Goal: Navigation & Orientation: Understand site structure

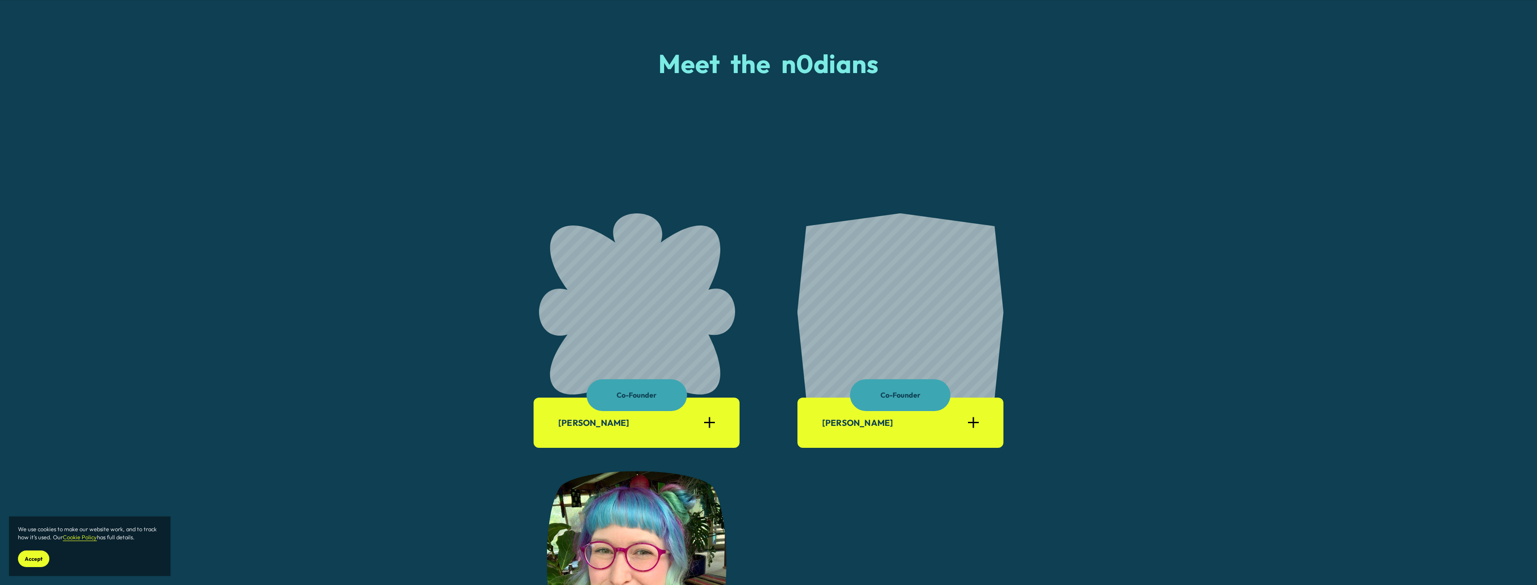
scroll to position [583, 0]
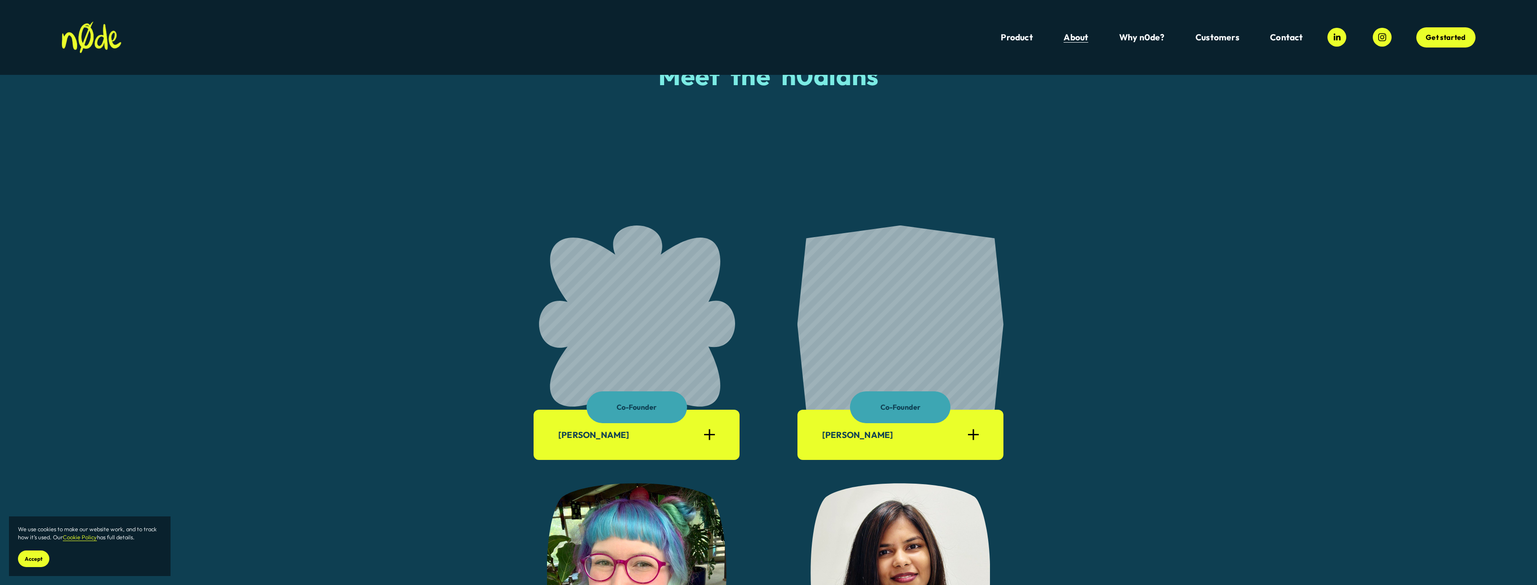
click at [1023, 39] on link "Product" at bounding box center [1016, 37] width 32 height 12
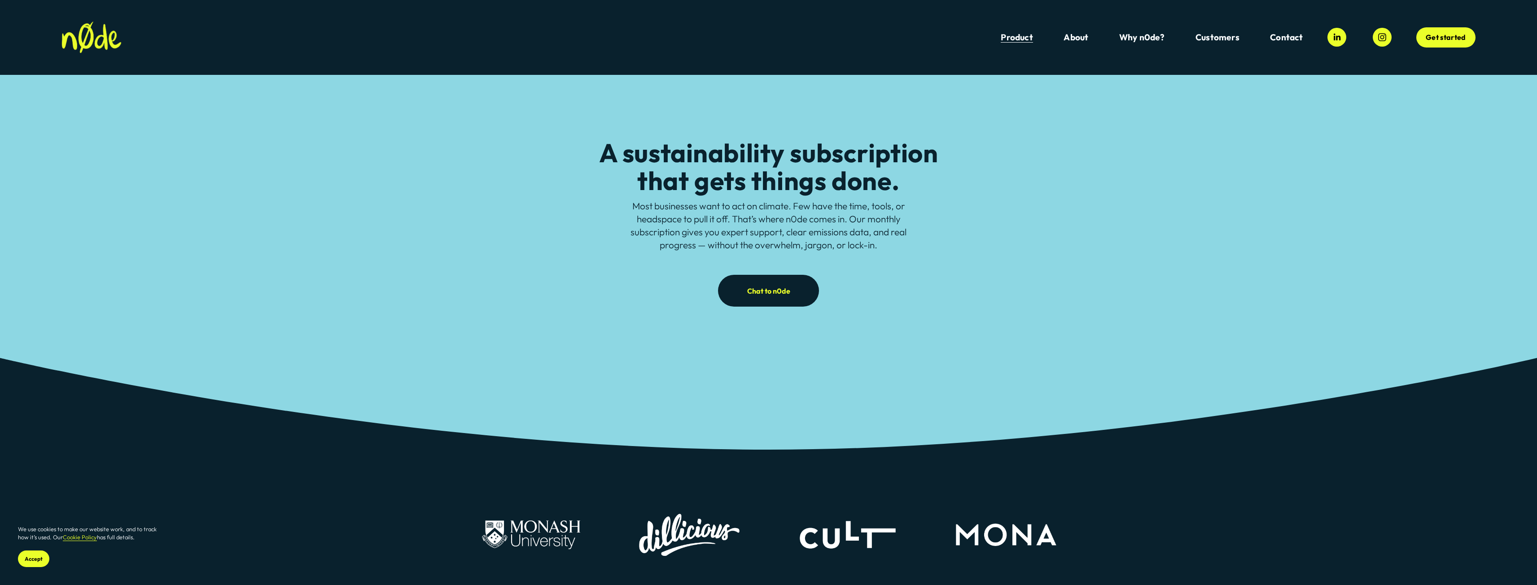
click at [1077, 42] on link "About" at bounding box center [1075, 37] width 25 height 12
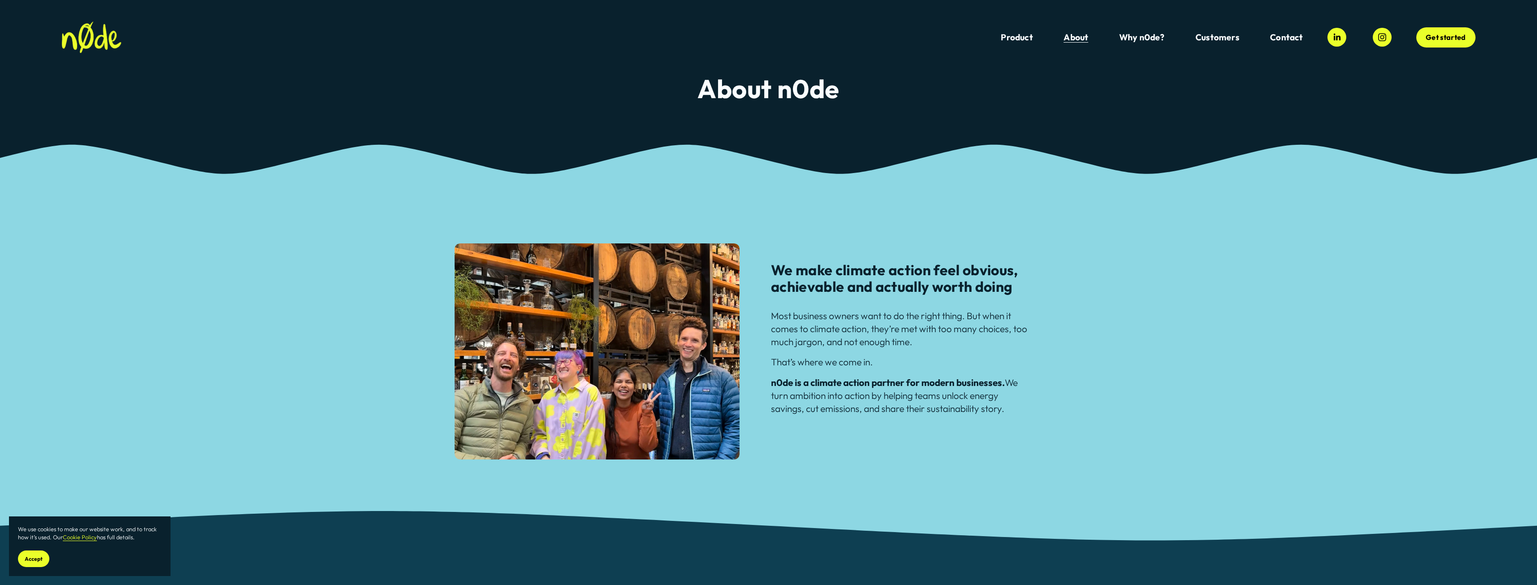
click at [1144, 35] on link "Why n0de?" at bounding box center [1142, 37] width 46 height 12
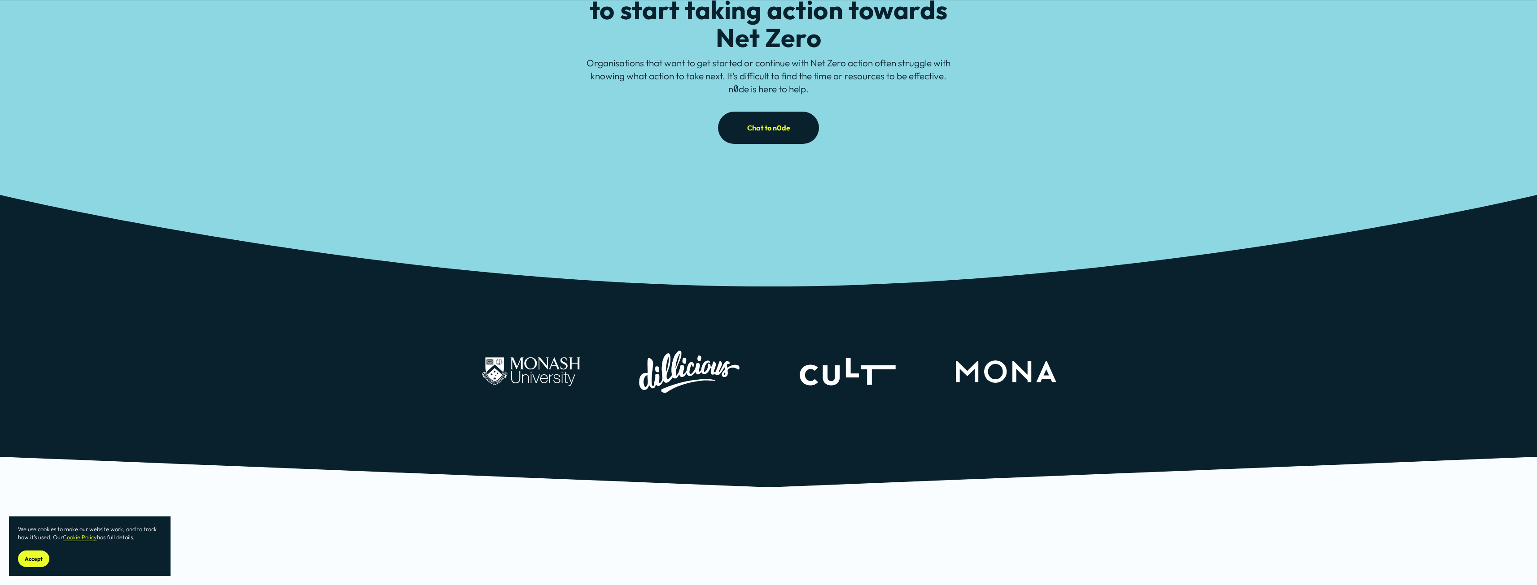
scroll to position [179, 0]
